Goal: Check status

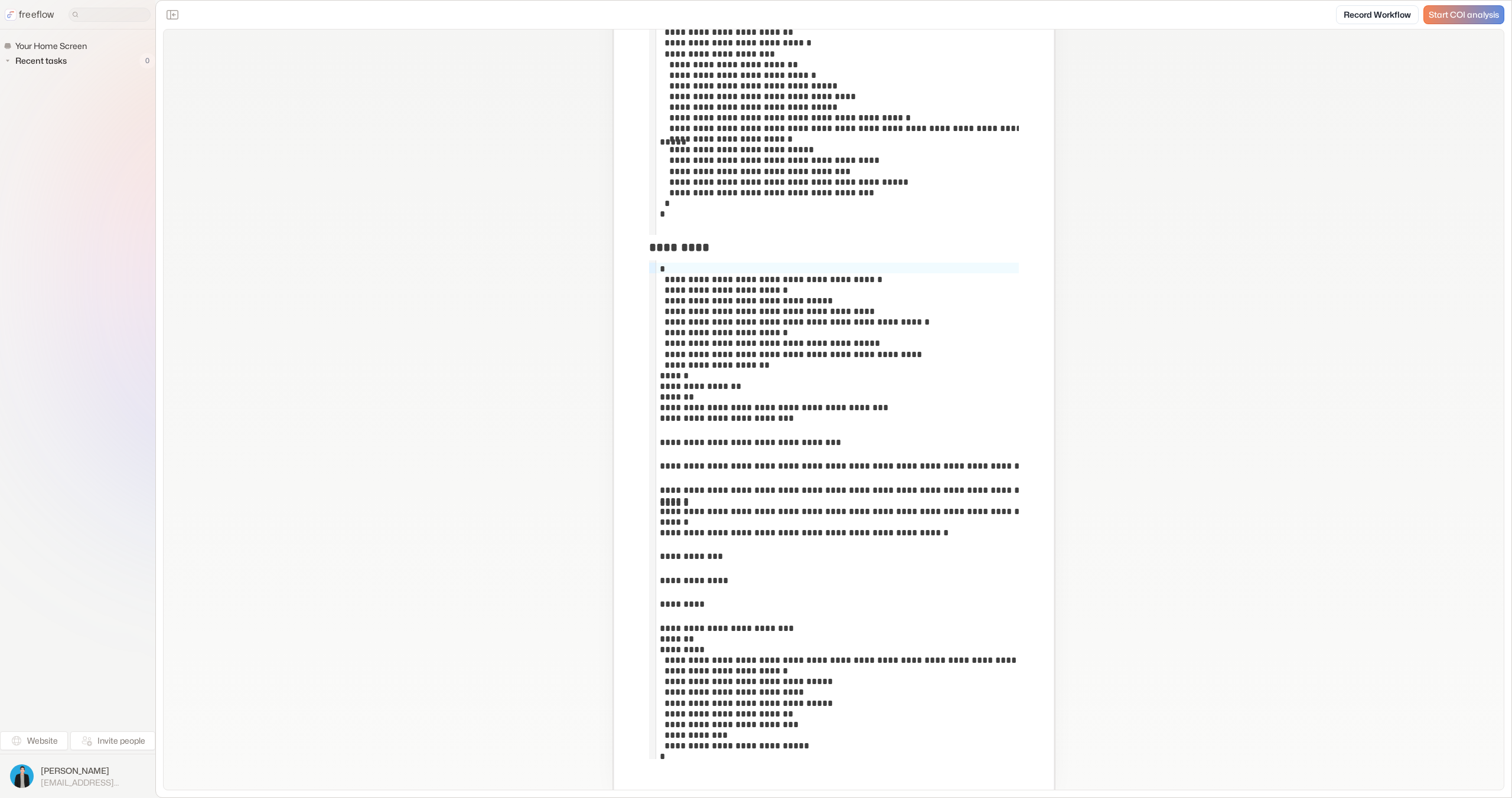
scroll to position [3112, 0]
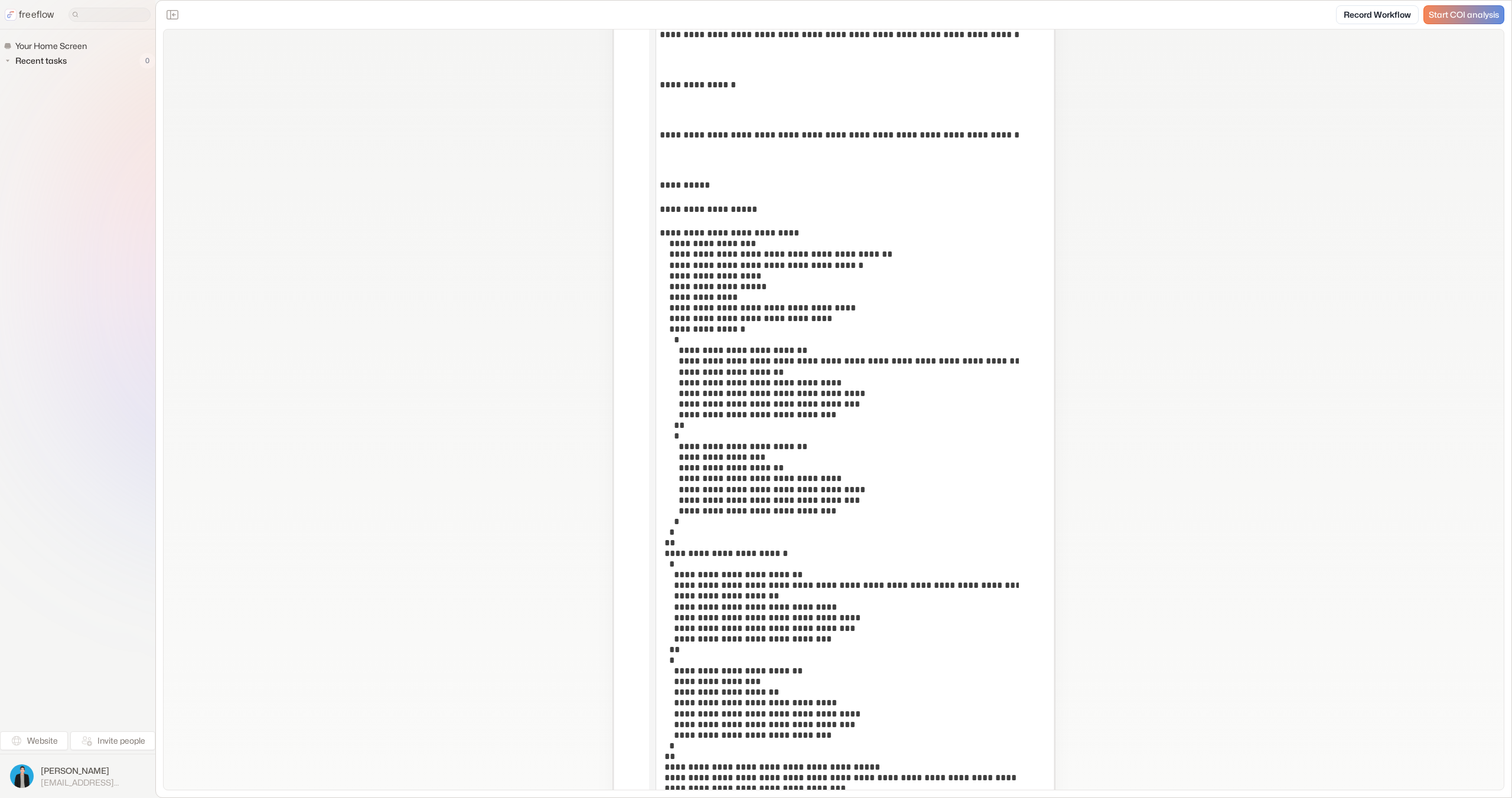
scroll to position [1382, 0]
